Goal: Navigation & Orientation: Find specific page/section

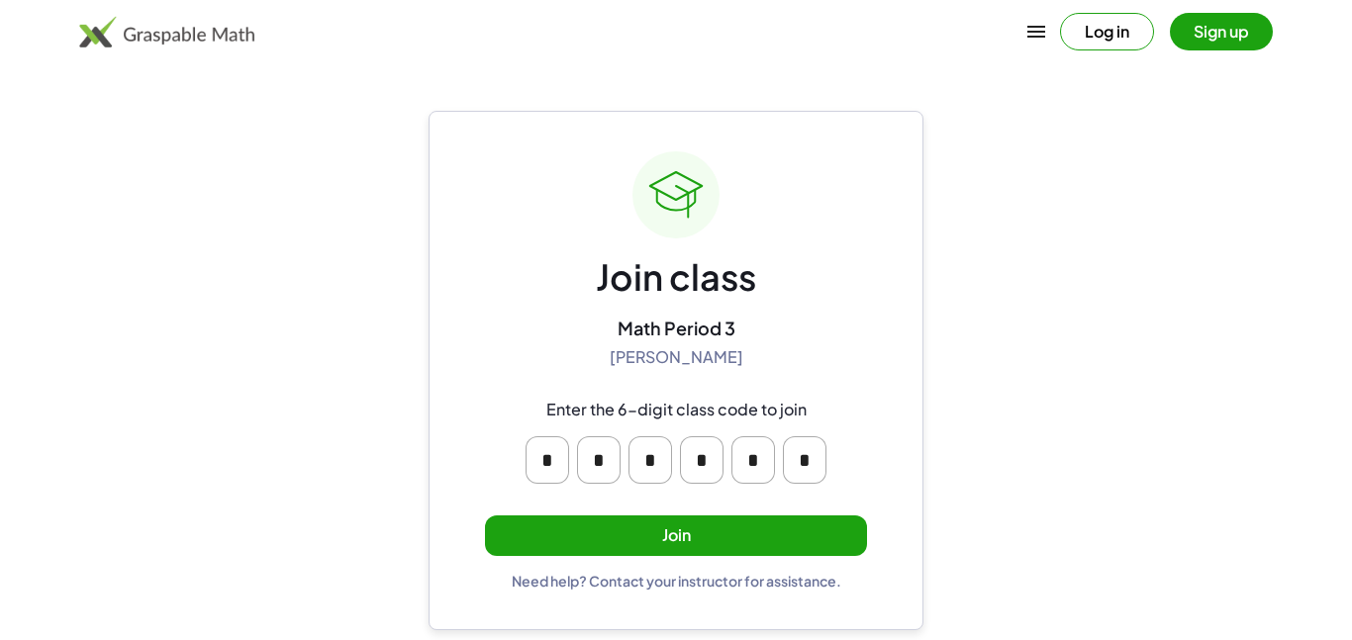
click at [754, 529] on button "Join" at bounding box center [676, 536] width 382 height 41
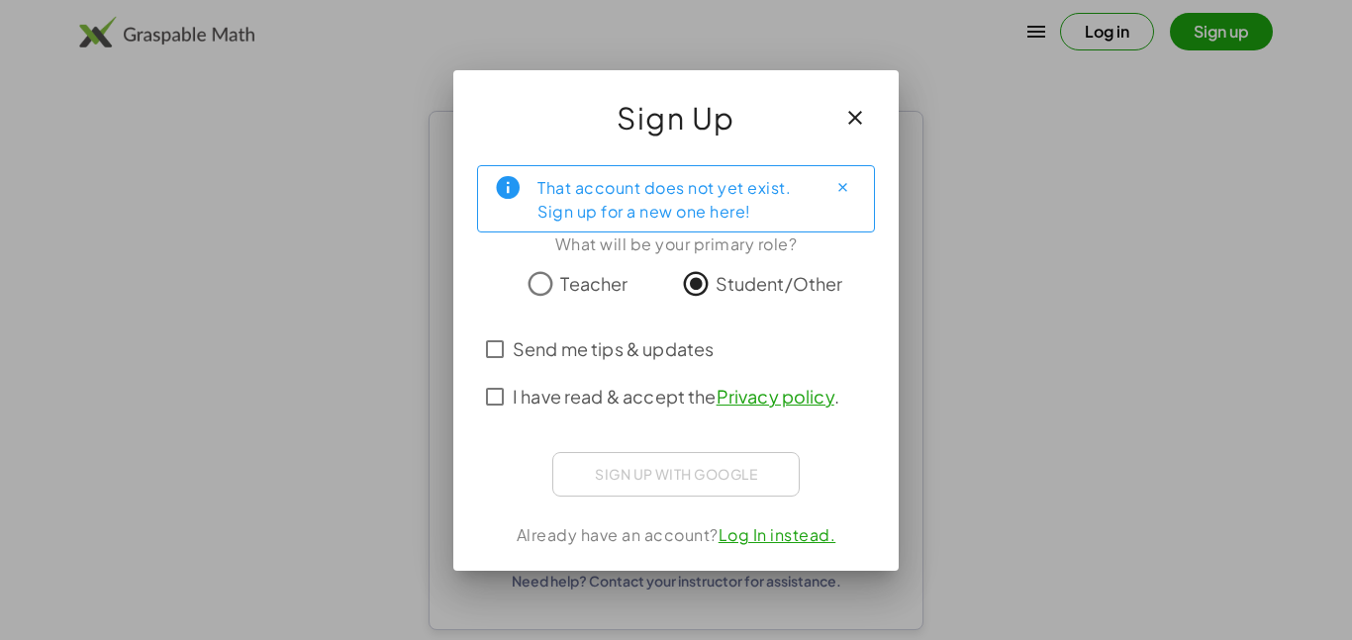
click at [564, 344] on span "Send me tips & updates" at bounding box center [613, 349] width 201 height 27
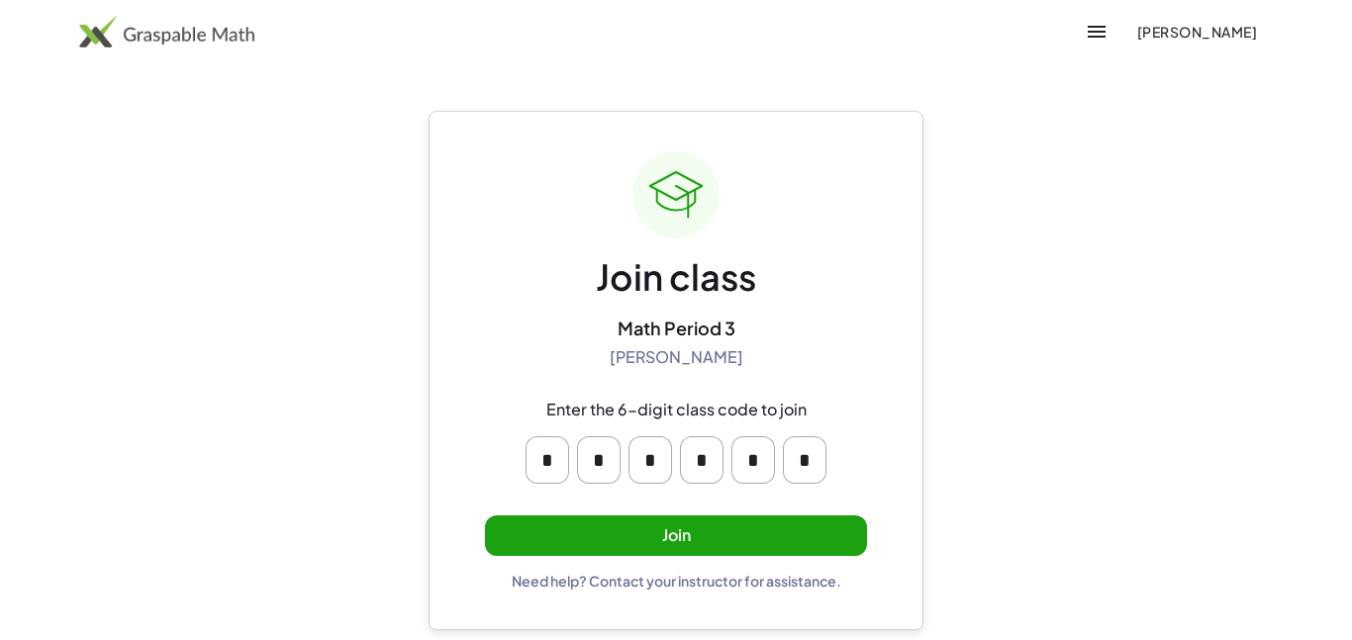
click at [629, 543] on button "Join" at bounding box center [676, 536] width 382 height 41
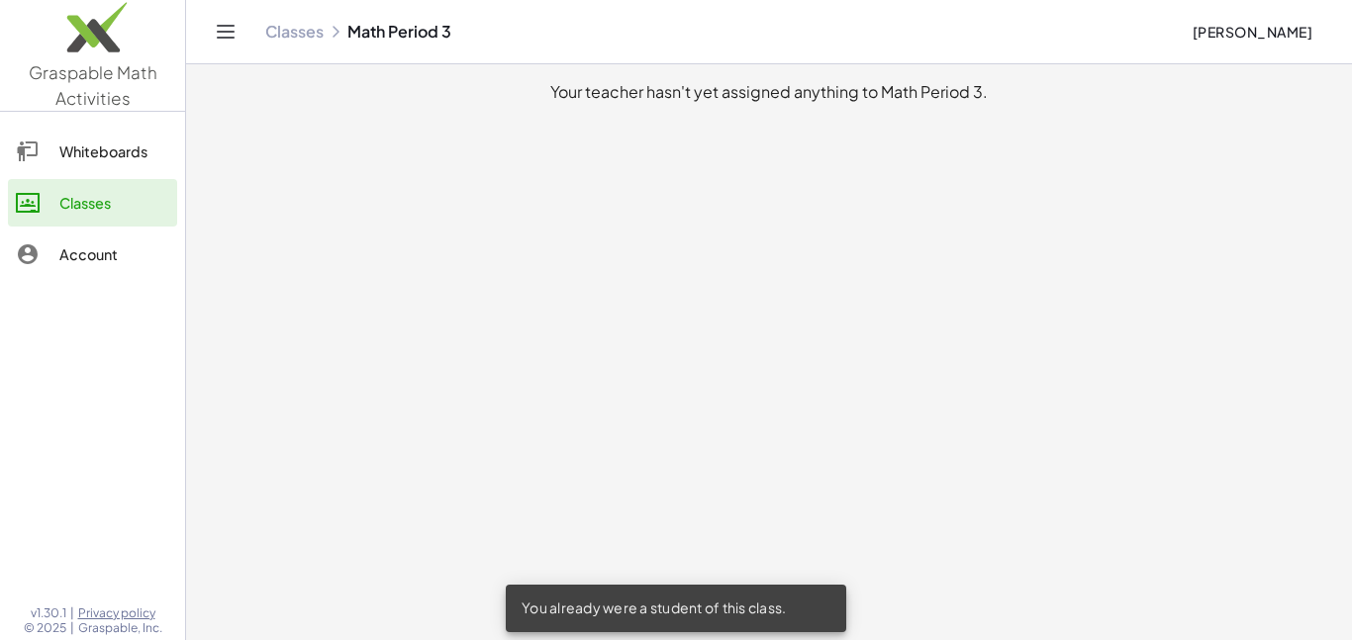
click at [143, 168] on link "Whiteboards" at bounding box center [92, 152] width 169 height 48
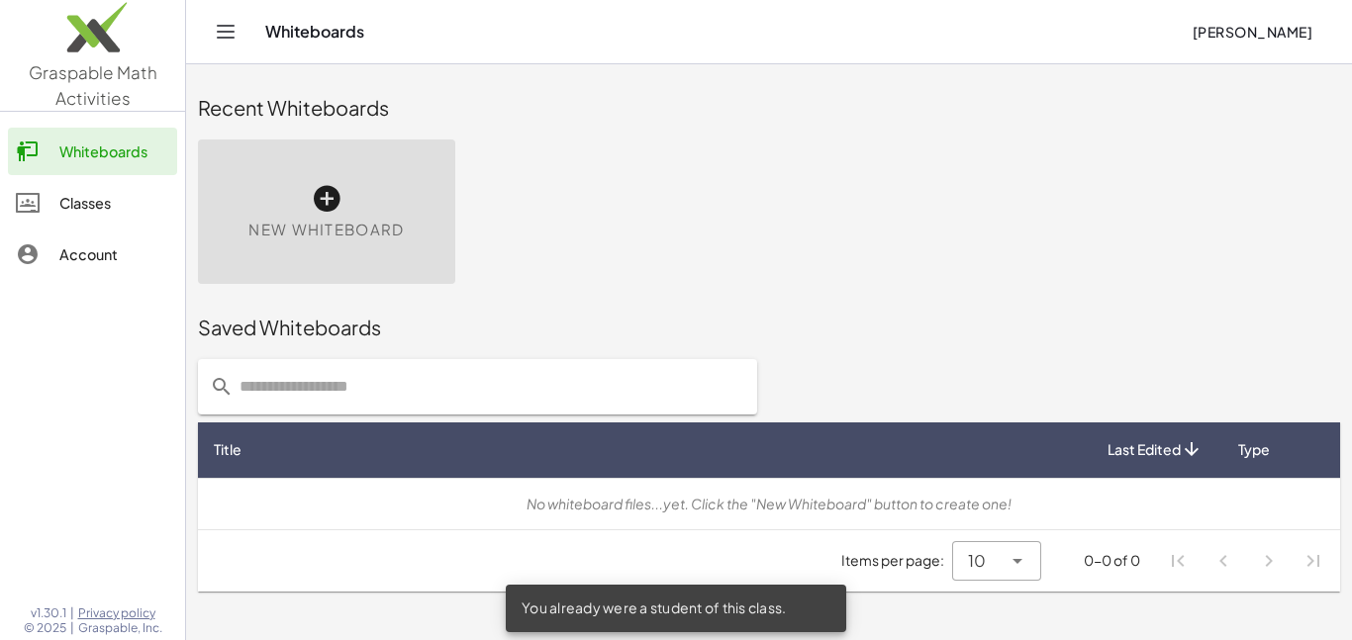
click at [137, 196] on div "Classes" at bounding box center [114, 203] width 110 height 24
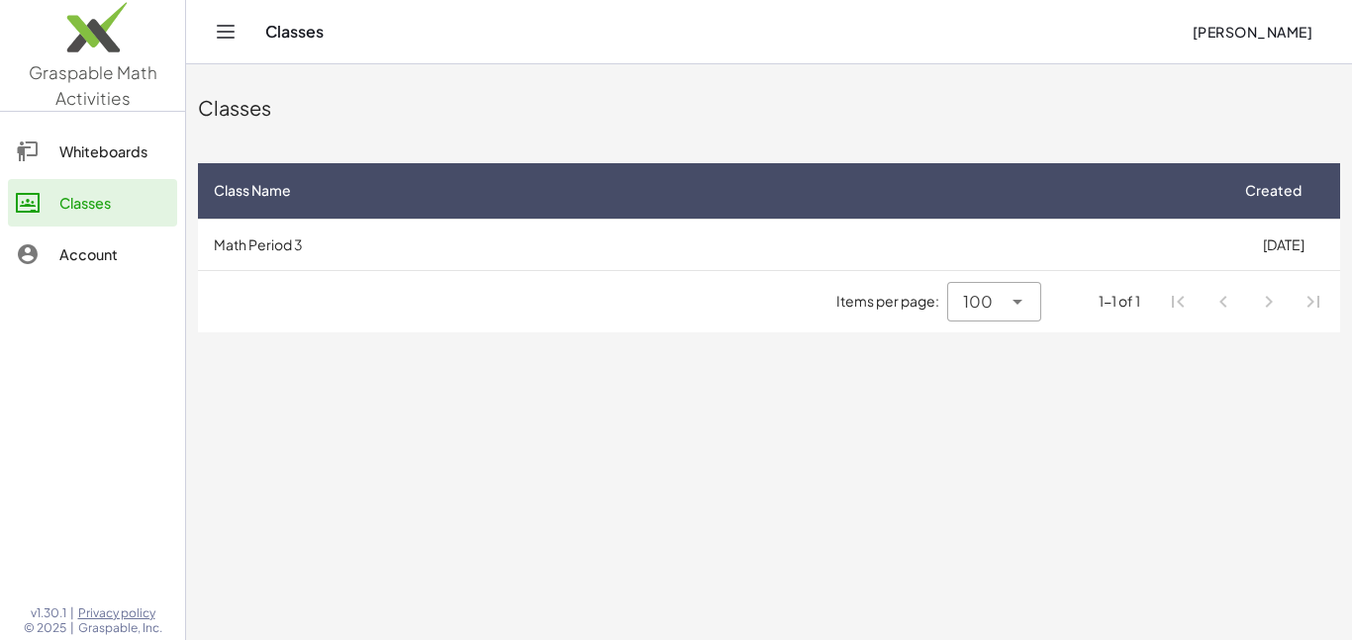
click at [140, 160] on div "Whiteboards" at bounding box center [114, 152] width 110 height 24
